Goal: Information Seeking & Learning: Learn about a topic

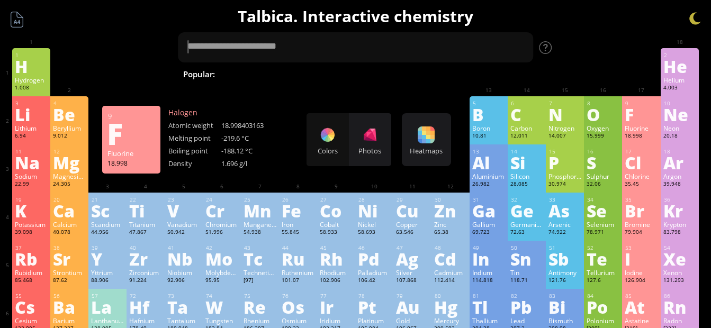
click at [331, 142] on div "Colors Photos" at bounding box center [348, 139] width 85 height 53
click at [334, 146] on div "Colors Photos" at bounding box center [348, 139] width 85 height 53
click at [383, 144] on div "Photos" at bounding box center [370, 139] width 42 height 53
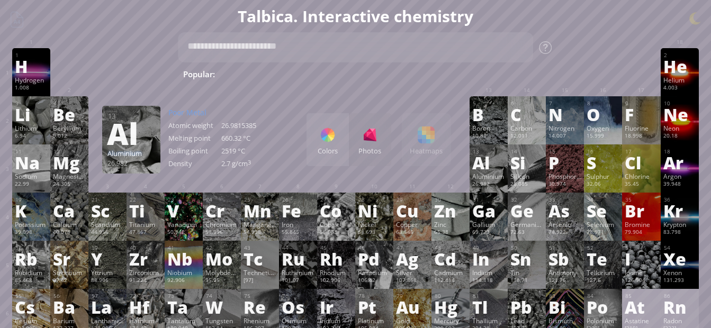
click at [436, 140] on div "Colors Photos Heatmaps Heatmaps Normal mode Melting point Boiling point Density…" at bounding box center [378, 139] width 144 height 53
click at [328, 143] on div at bounding box center [327, 134] width 17 height 17
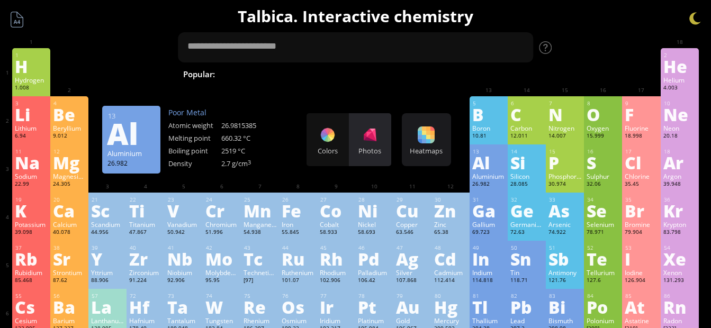
click at [377, 140] on div at bounding box center [369, 134] width 17 height 17
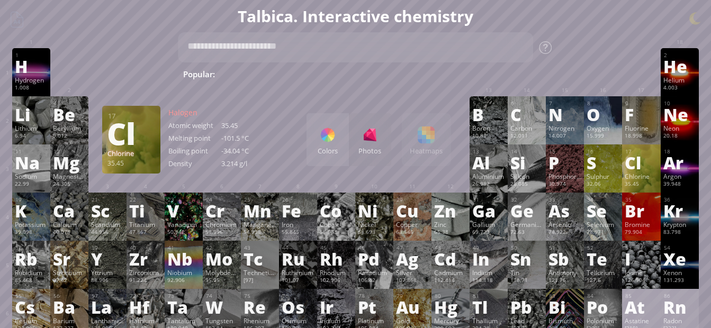
click at [639, 171] on div "Cl" at bounding box center [640, 162] width 33 height 17
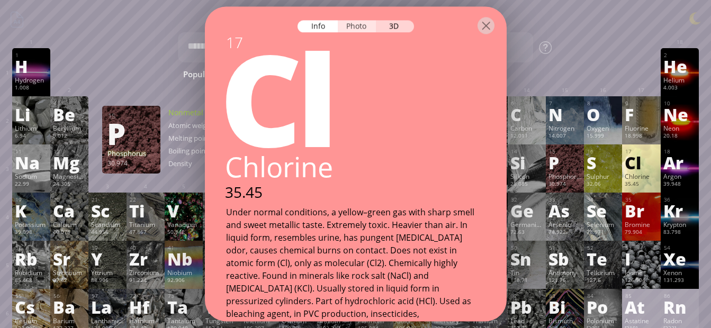
click at [354, 25] on div "Photo" at bounding box center [357, 26] width 38 height 12
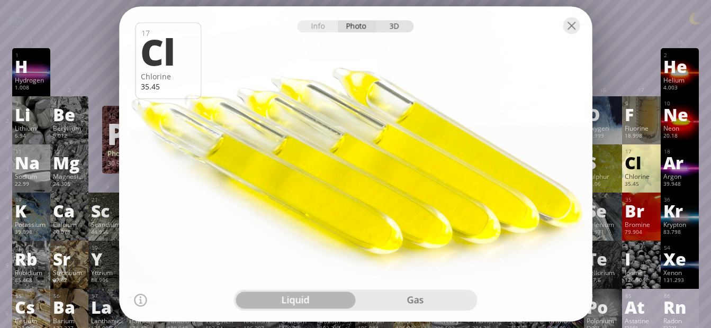
click at [398, 30] on div "3D" at bounding box center [395, 26] width 38 height 12
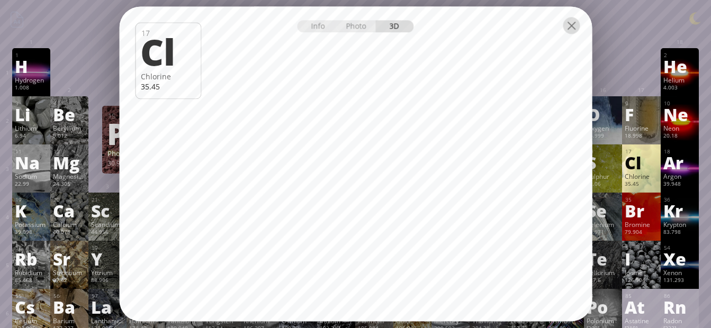
click at [579, 32] on div at bounding box center [571, 25] width 17 height 17
click at [573, 31] on div at bounding box center [571, 25] width 17 height 17
click at [571, 27] on div at bounding box center [571, 25] width 17 height 17
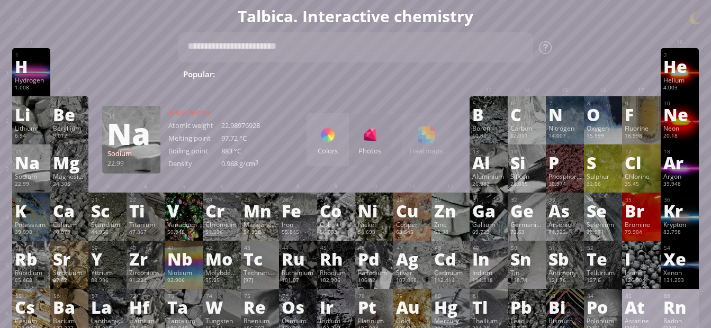
click at [26, 168] on div "Na" at bounding box center [31, 162] width 33 height 17
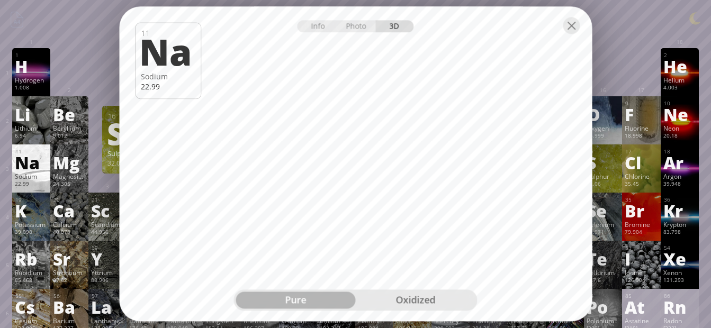
click at [416, 301] on div "oxidized" at bounding box center [416, 300] width 120 height 17
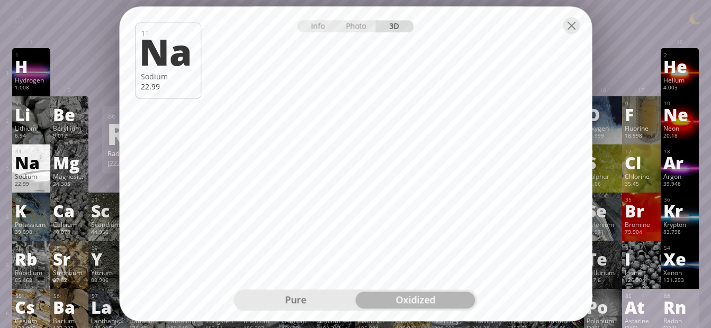
click at [298, 302] on div "pure" at bounding box center [296, 300] width 120 height 17
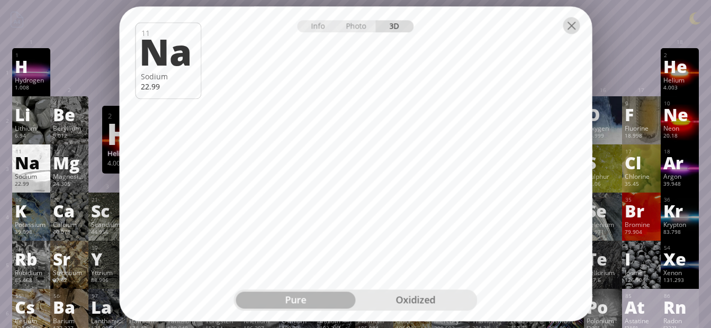
click at [573, 29] on div at bounding box center [571, 25] width 17 height 17
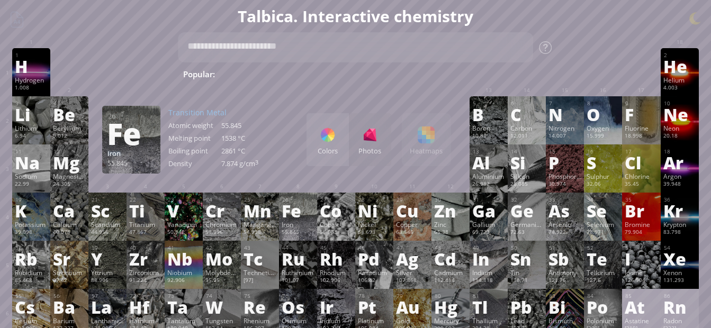
click at [294, 218] on div "Fe" at bounding box center [298, 210] width 33 height 17
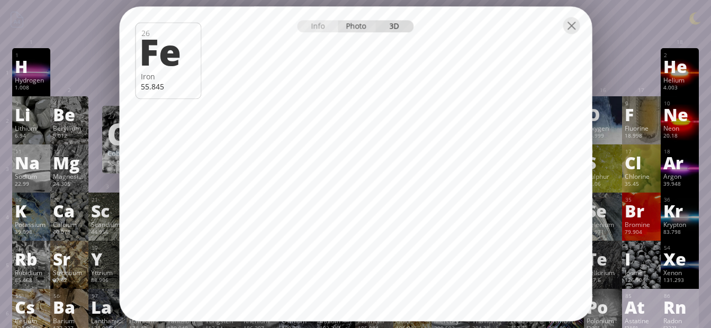
click at [352, 25] on div "Photo" at bounding box center [357, 26] width 38 height 12
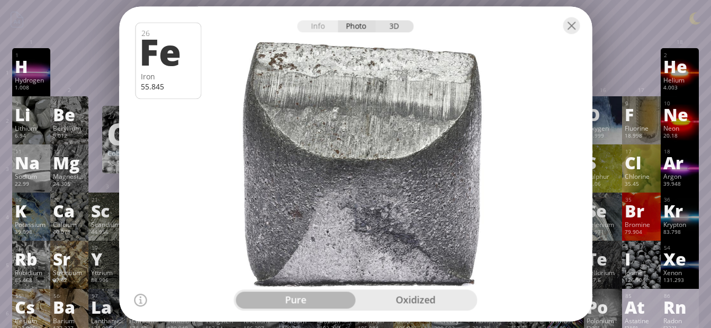
click at [397, 29] on div "3D" at bounding box center [395, 26] width 38 height 12
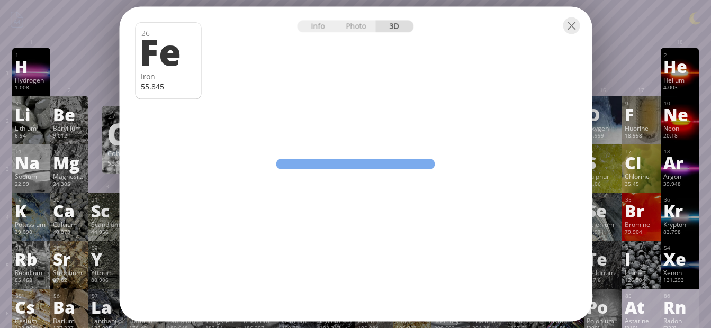
click at [356, 26] on div "Photo" at bounding box center [357, 26] width 38 height 12
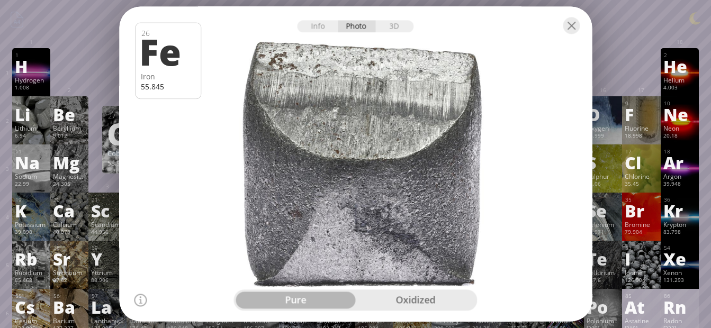
click at [410, 301] on div "oxidized" at bounding box center [416, 300] width 120 height 17
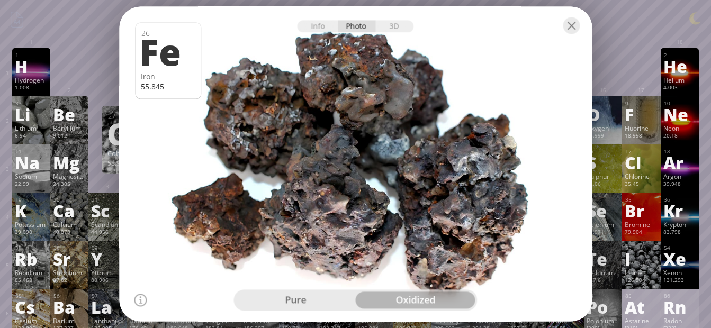
drag, startPoint x: 345, startPoint y: 174, endPoint x: 457, endPoint y: 217, distance: 120.1
click at [455, 223] on div at bounding box center [355, 164] width 477 height 318
click at [570, 27] on div at bounding box center [571, 25] width 17 height 17
